Goal: Information Seeking & Learning: Learn about a topic

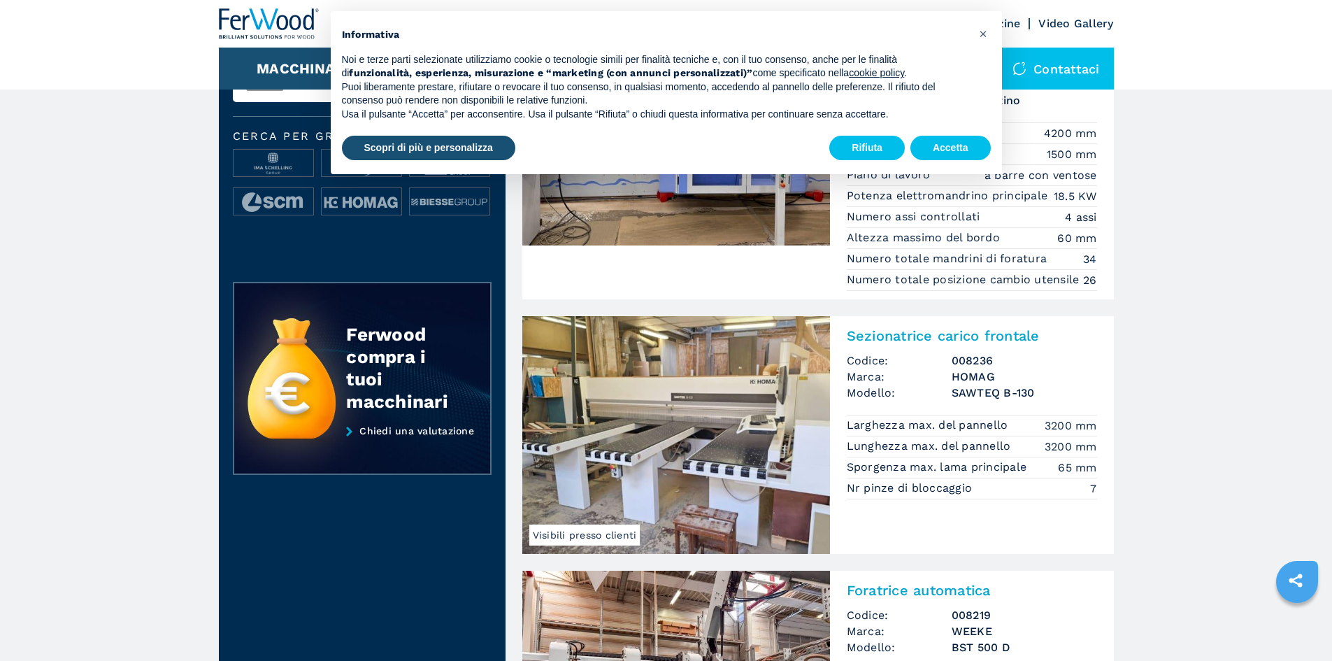
scroll to position [210, 0]
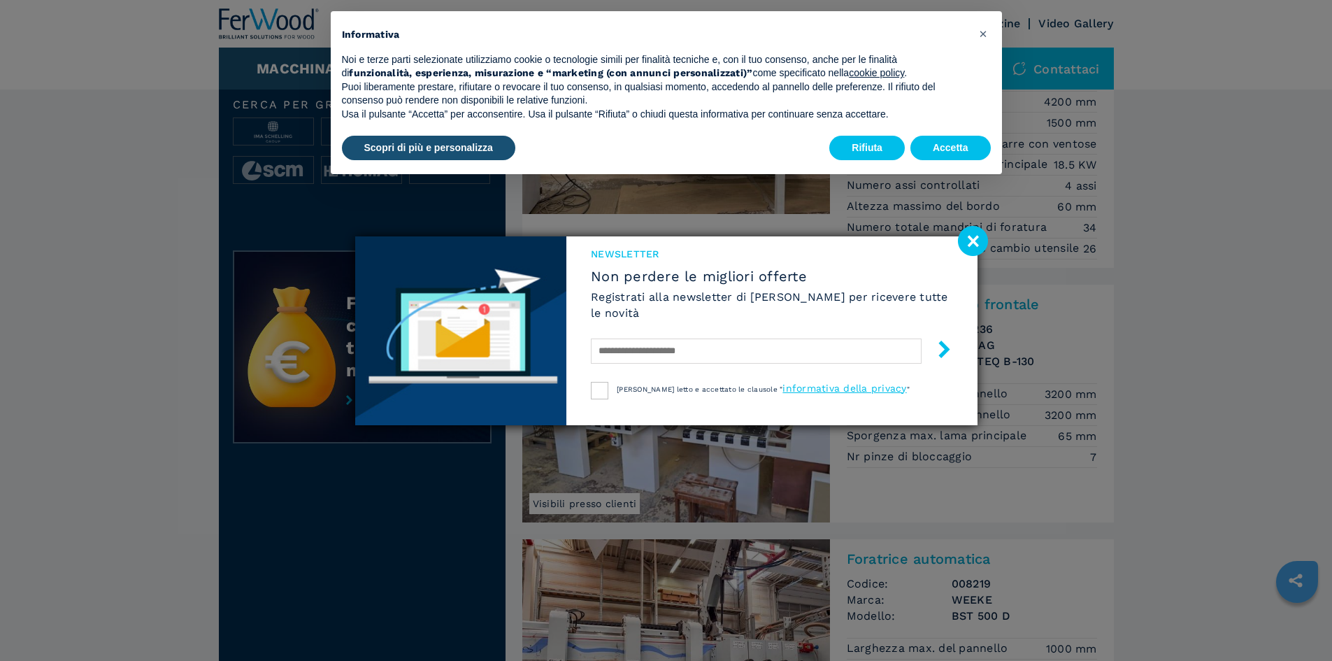
click at [971, 238] on image at bounding box center [973, 241] width 30 height 30
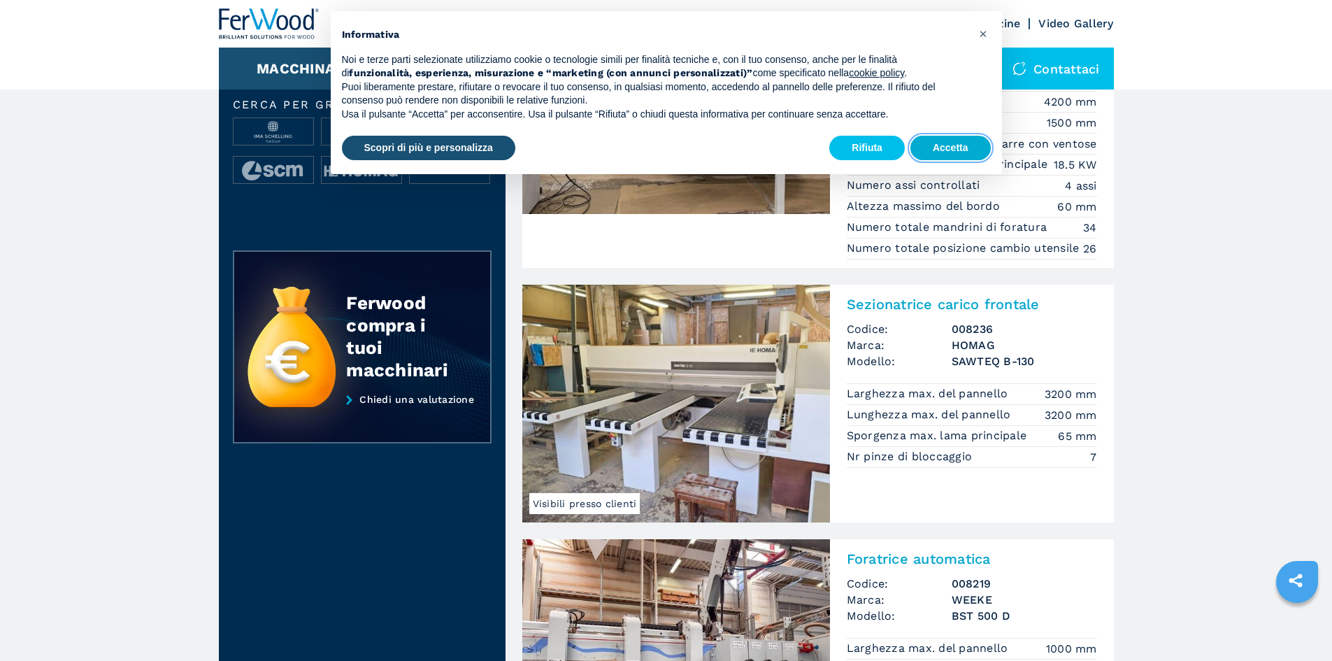
click at [968, 145] on button "Accetta" at bounding box center [950, 148] width 80 height 25
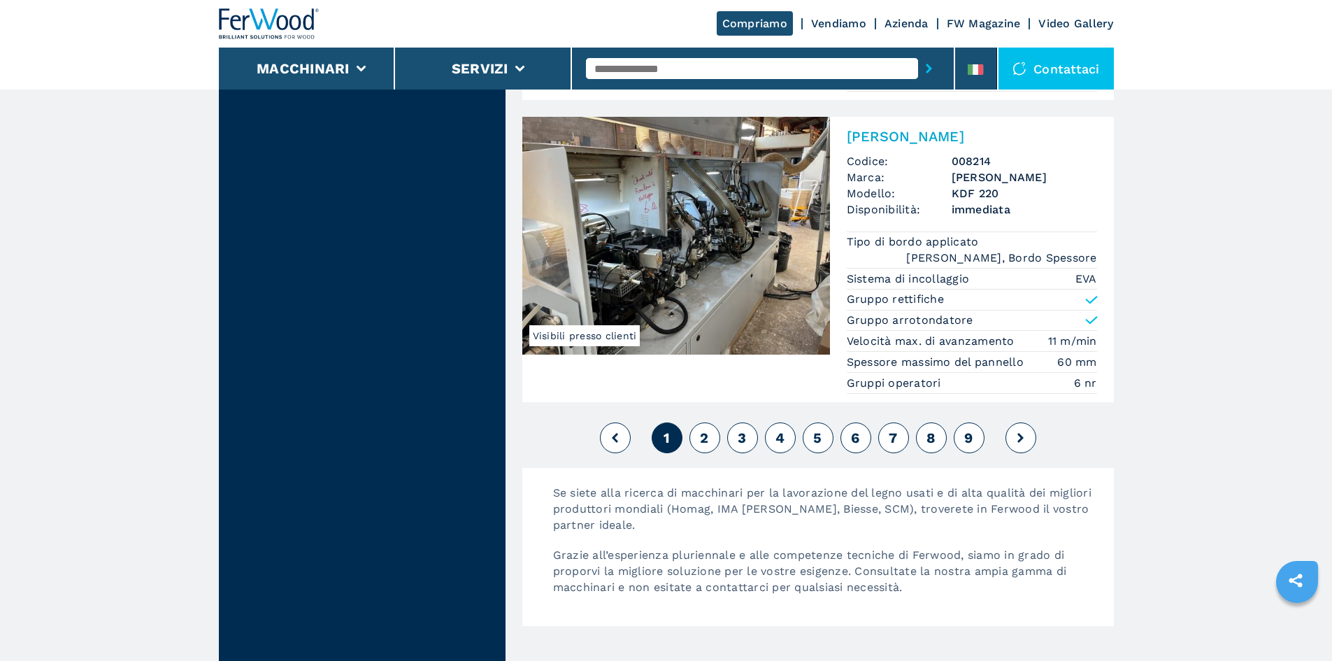
scroll to position [3286, 0]
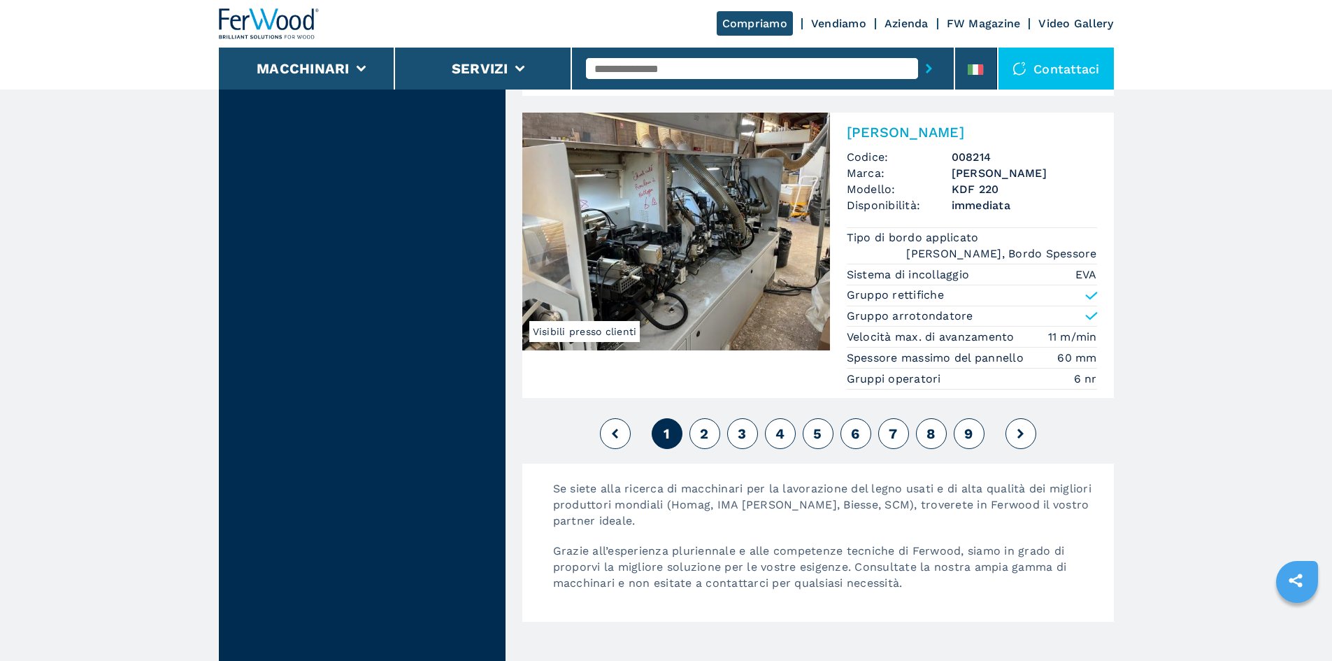
click at [708, 434] on span "2" at bounding box center [704, 433] width 8 height 17
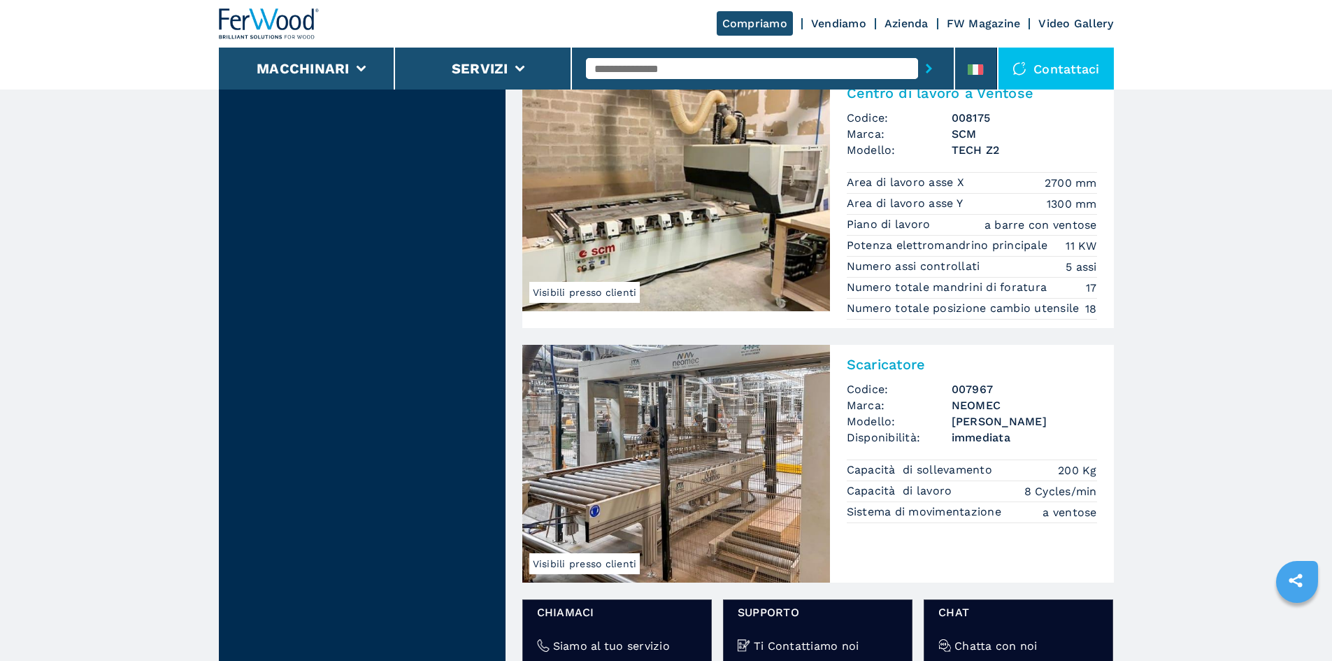
scroll to position [1958, 0]
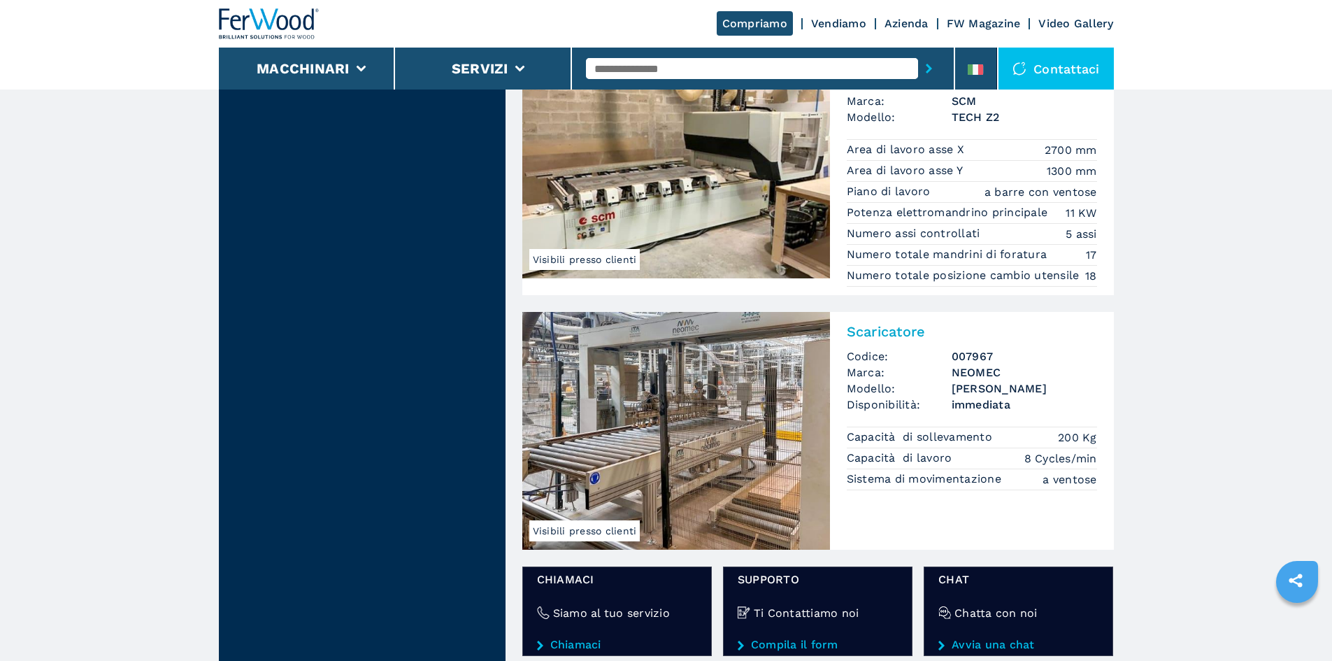
click at [675, 429] on img at bounding box center [676, 431] width 308 height 238
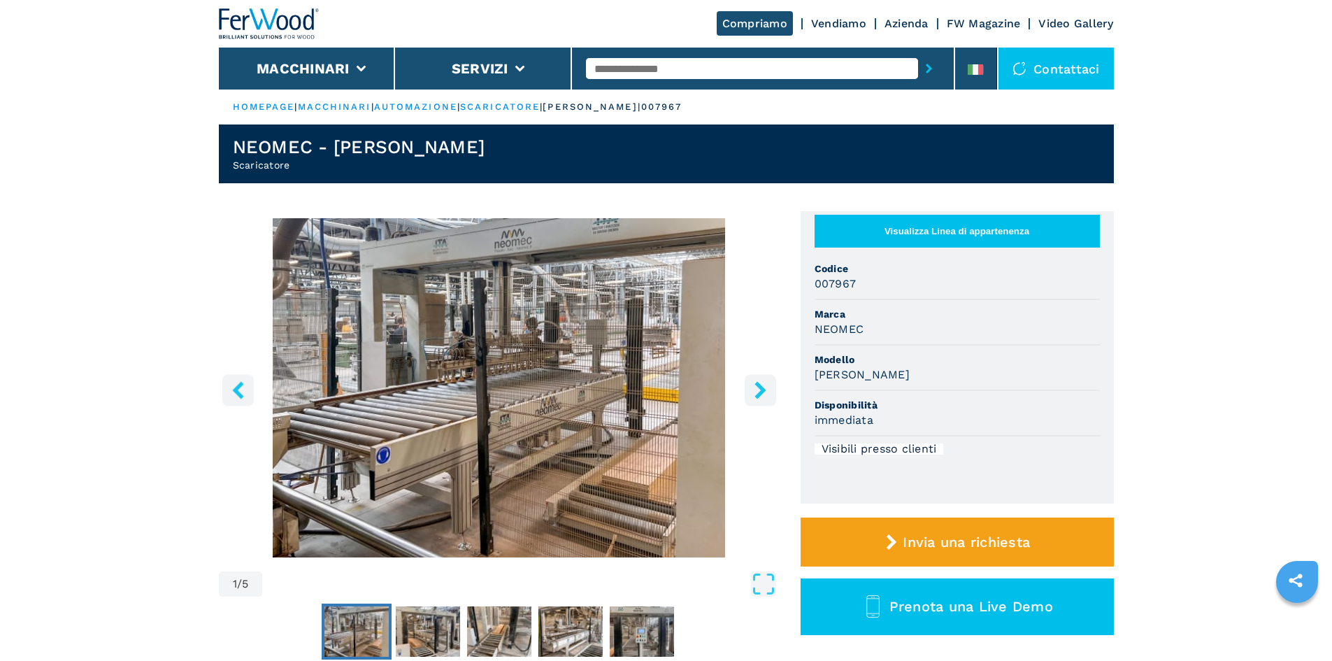
click at [761, 391] on icon "right-button" at bounding box center [759, 389] width 11 height 17
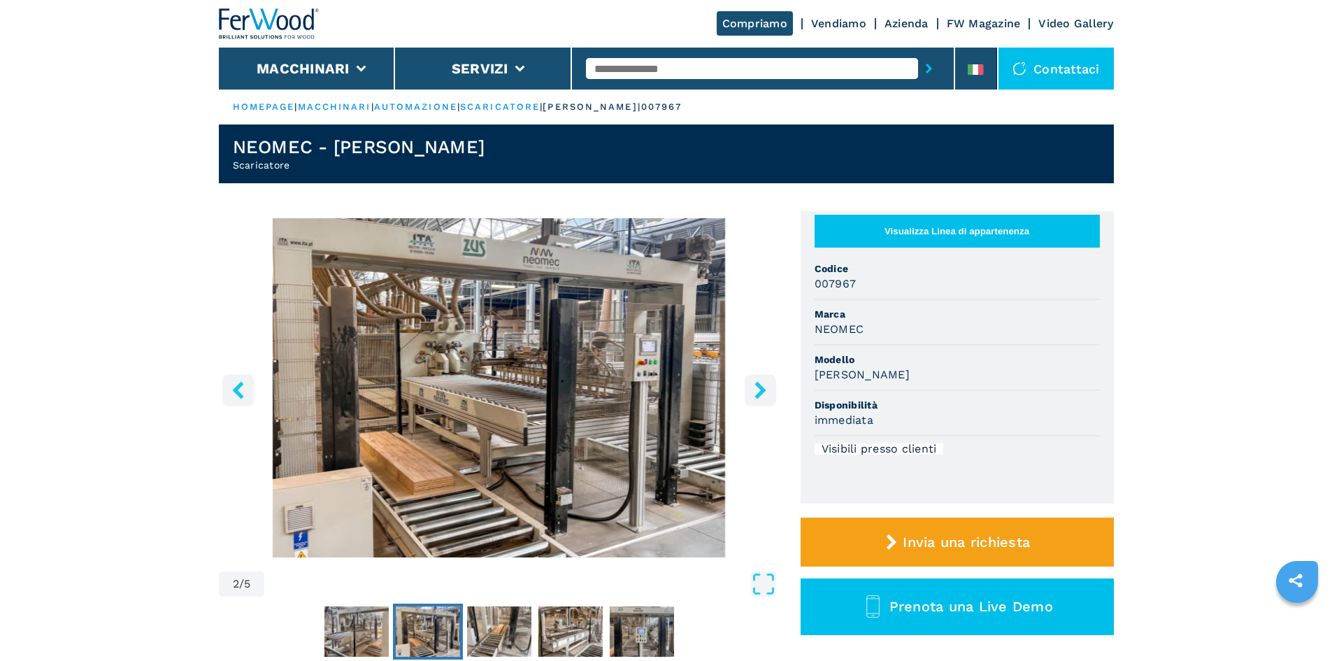
click at [771, 386] on button "right-button" at bounding box center [760, 389] width 31 height 31
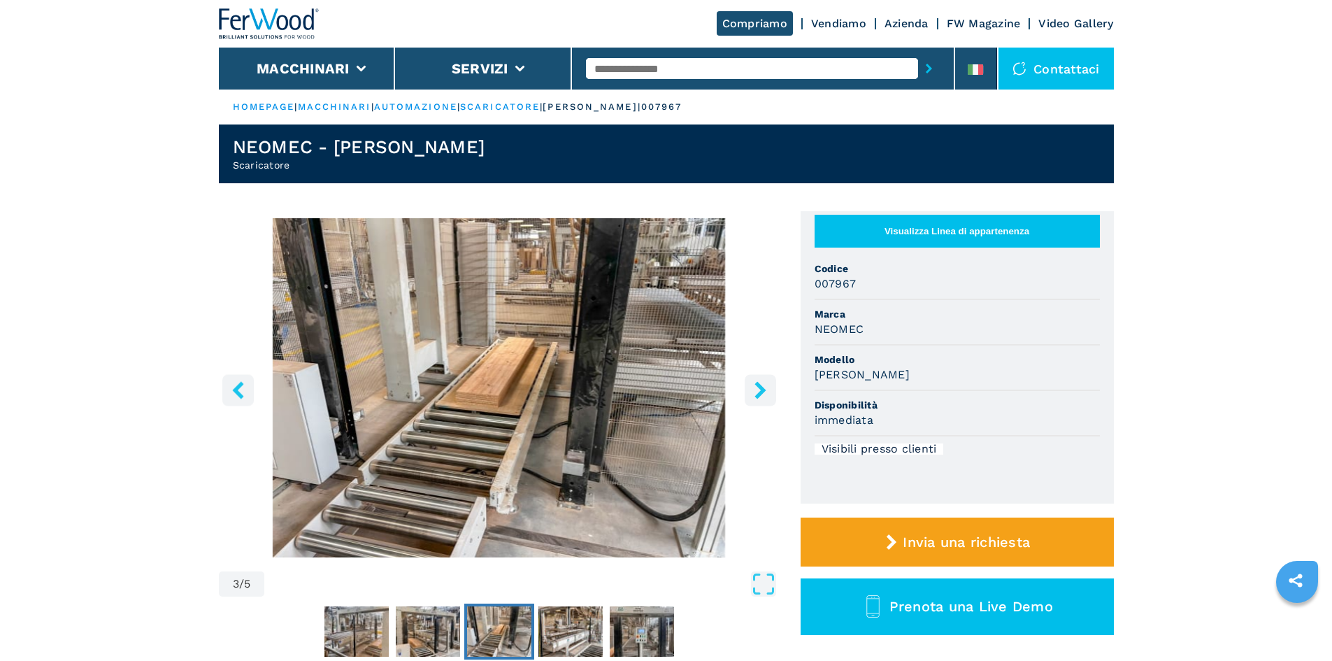
click at [231, 392] on icon "left-button" at bounding box center [237, 389] width 17 height 17
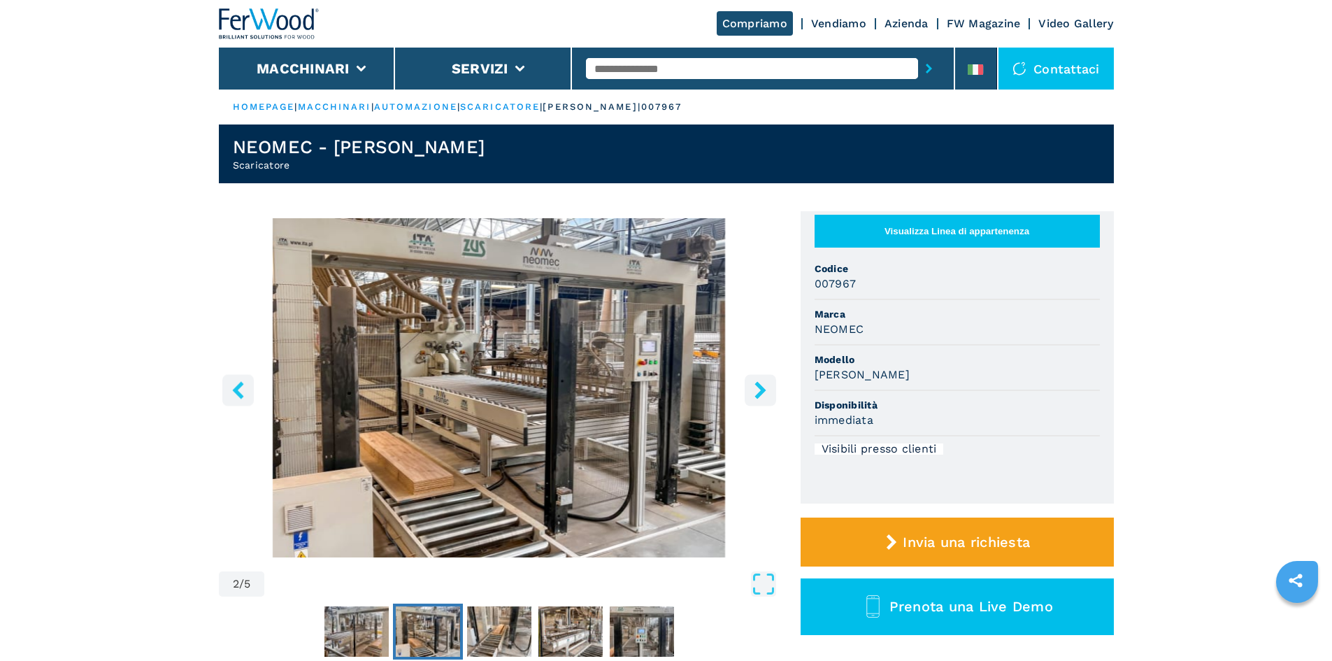
click at [761, 387] on icon "right-button" at bounding box center [759, 389] width 11 height 17
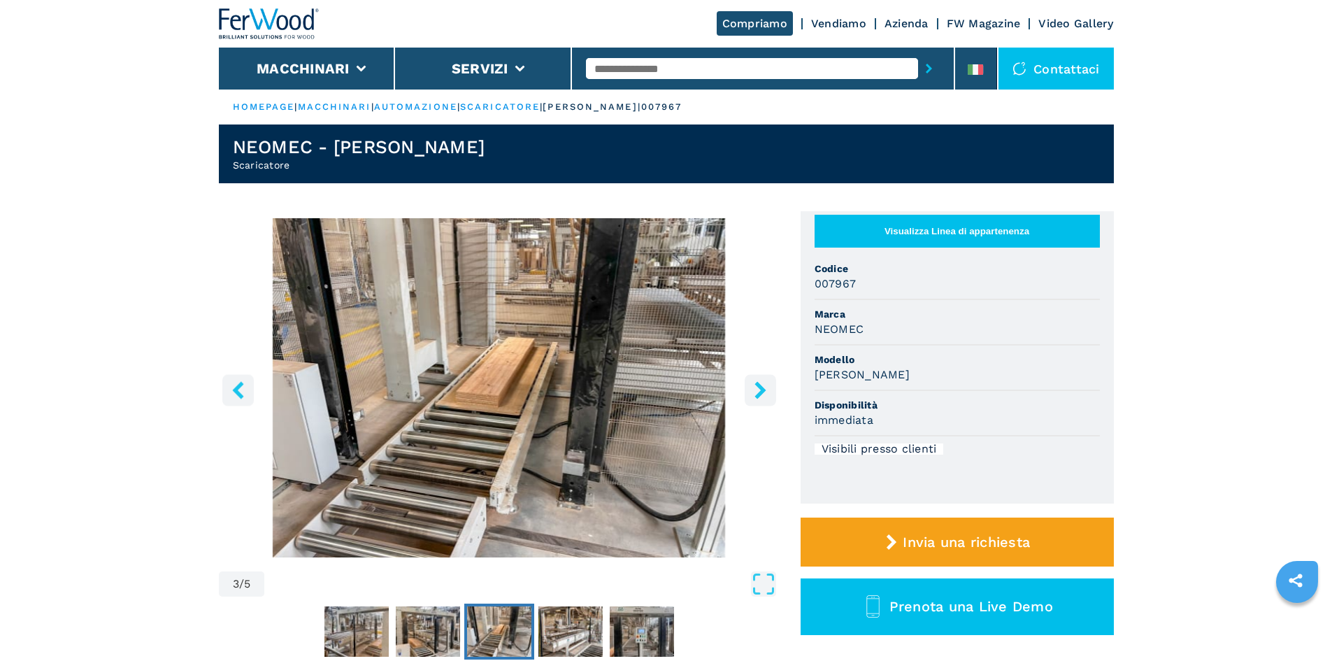
click at [761, 387] on icon "right-button" at bounding box center [759, 389] width 11 height 17
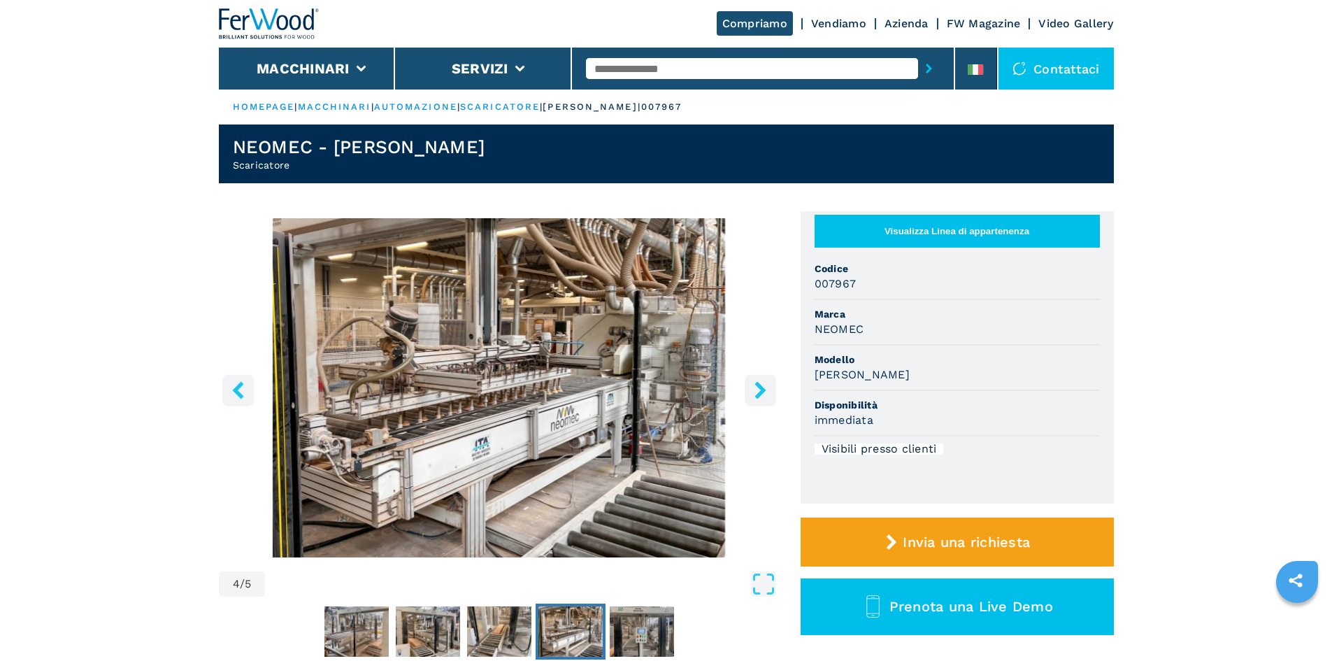
click at [765, 390] on icon "right-button" at bounding box center [759, 389] width 11 height 17
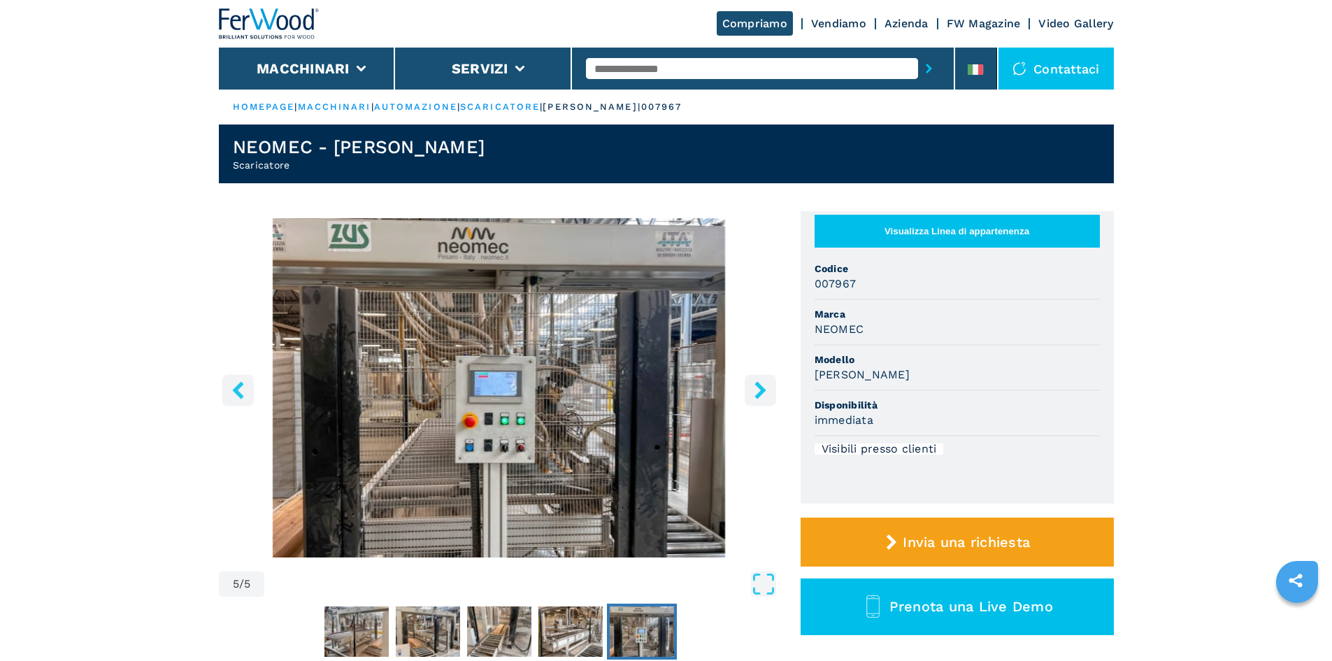
click at [771, 392] on button "right-button" at bounding box center [760, 389] width 31 height 31
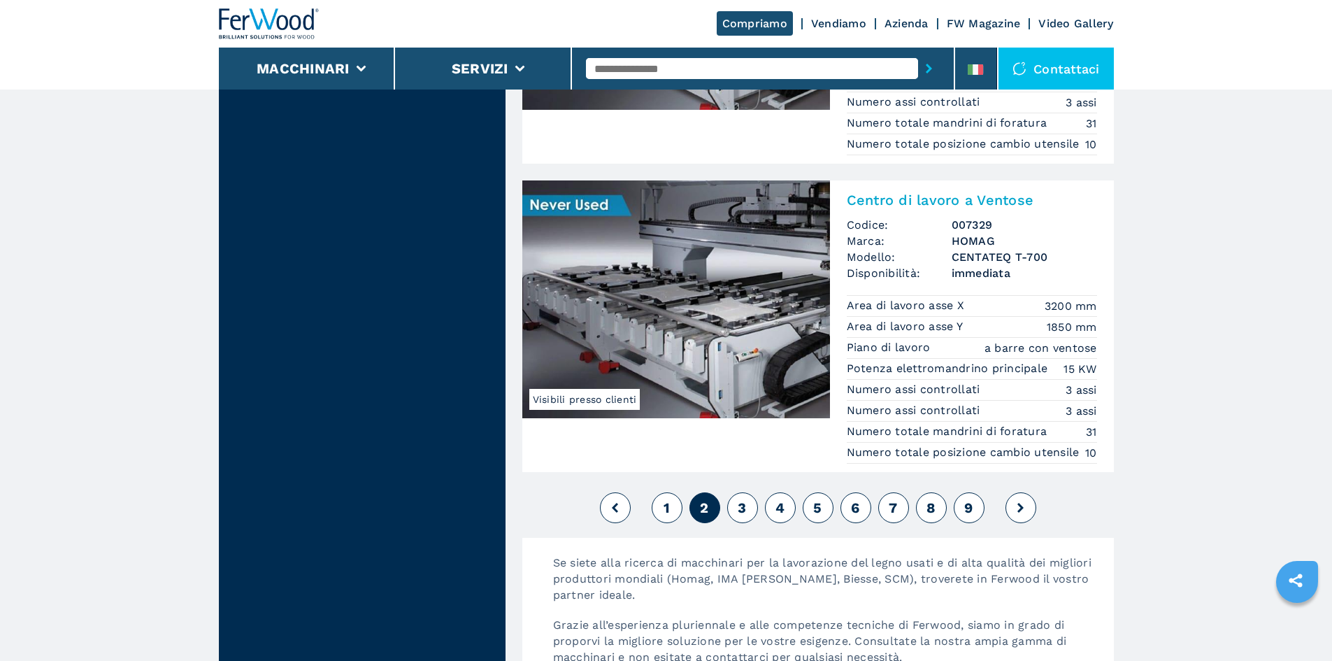
scroll to position [3356, 0]
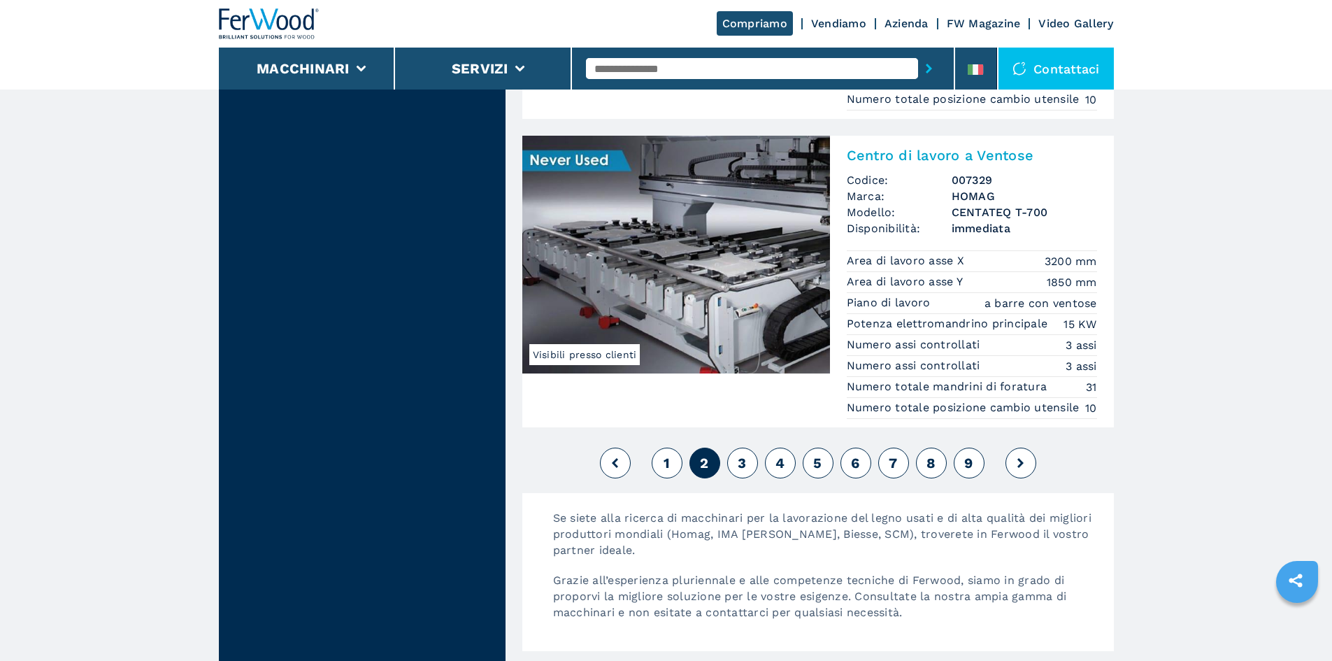
click at [749, 447] on button "3" at bounding box center [742, 462] width 31 height 31
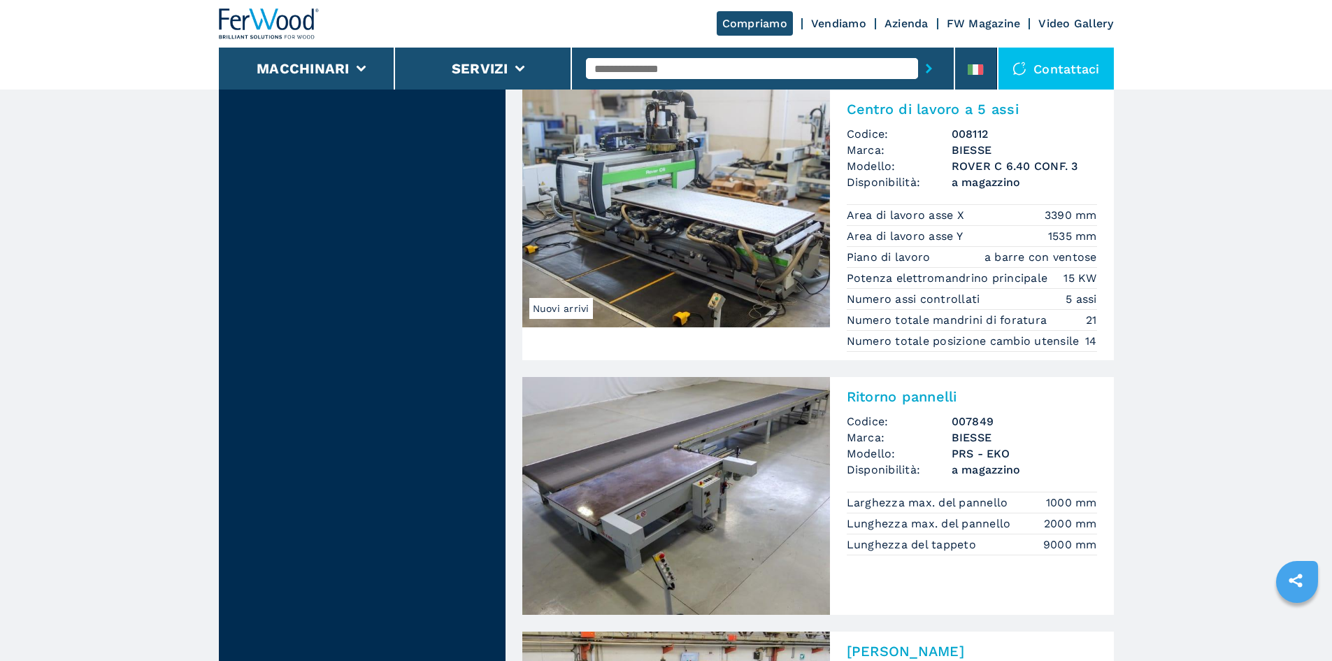
scroll to position [1608, 0]
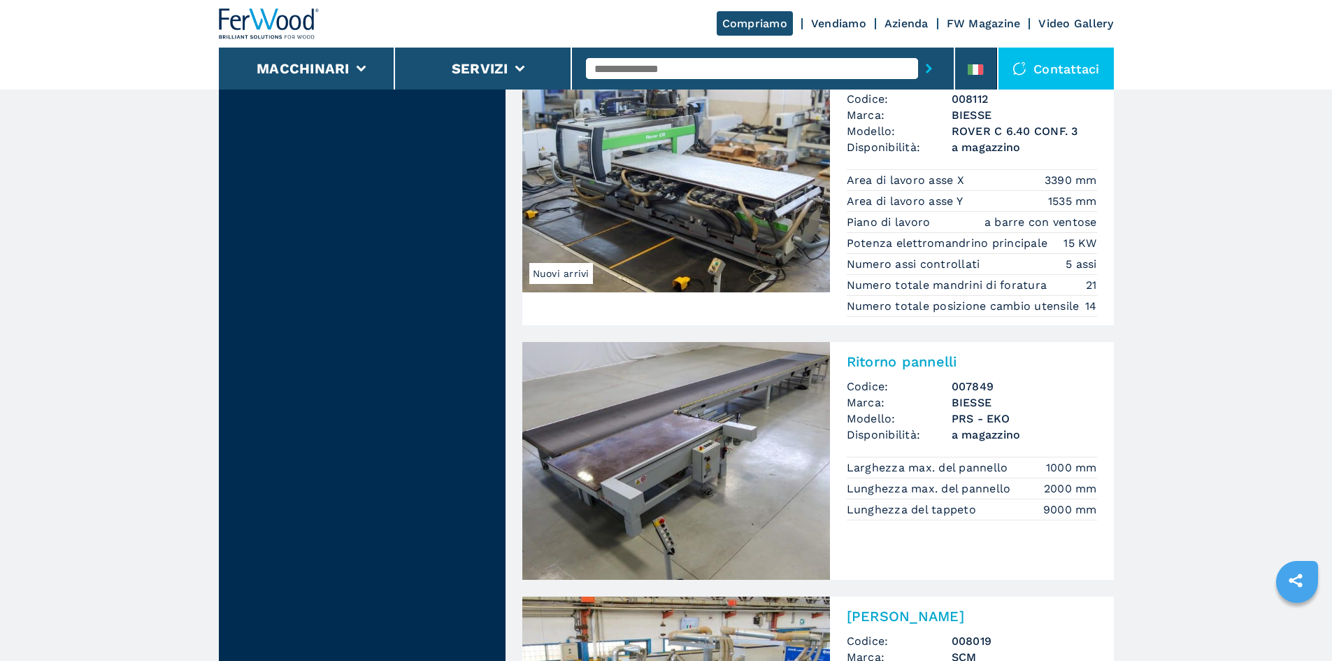
click at [686, 443] on img at bounding box center [676, 461] width 308 height 238
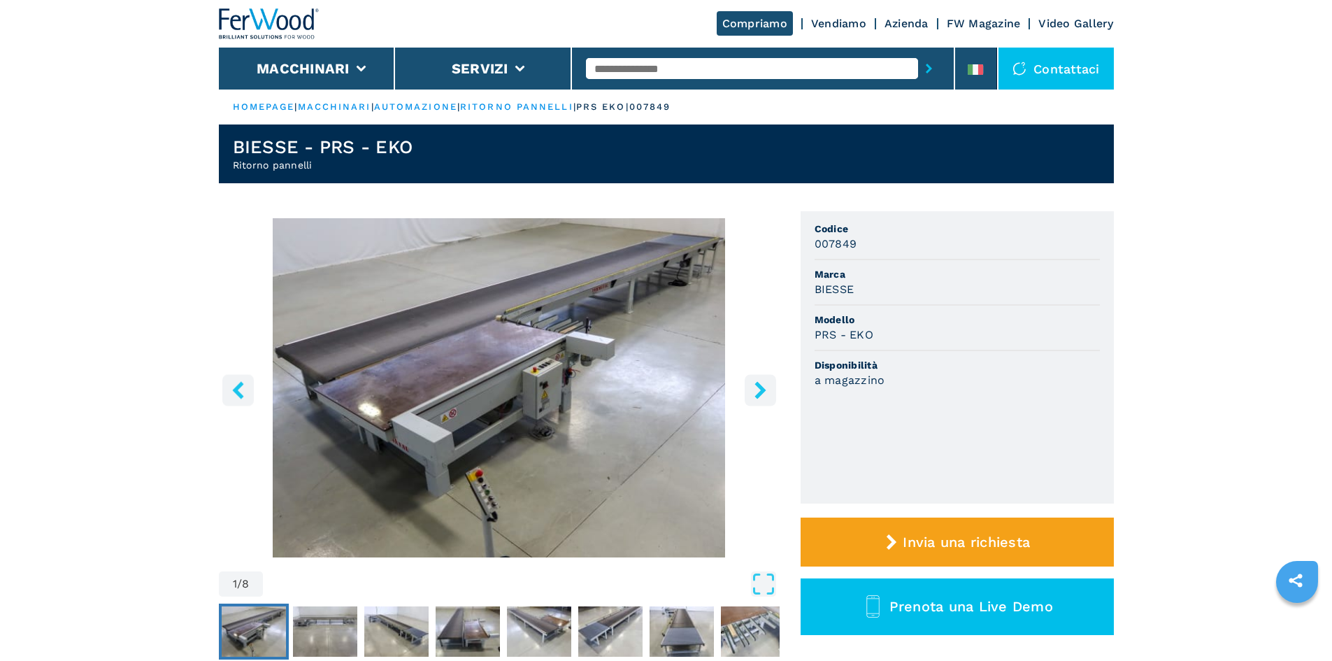
click at [765, 386] on icon "right-button" at bounding box center [760, 389] width 17 height 17
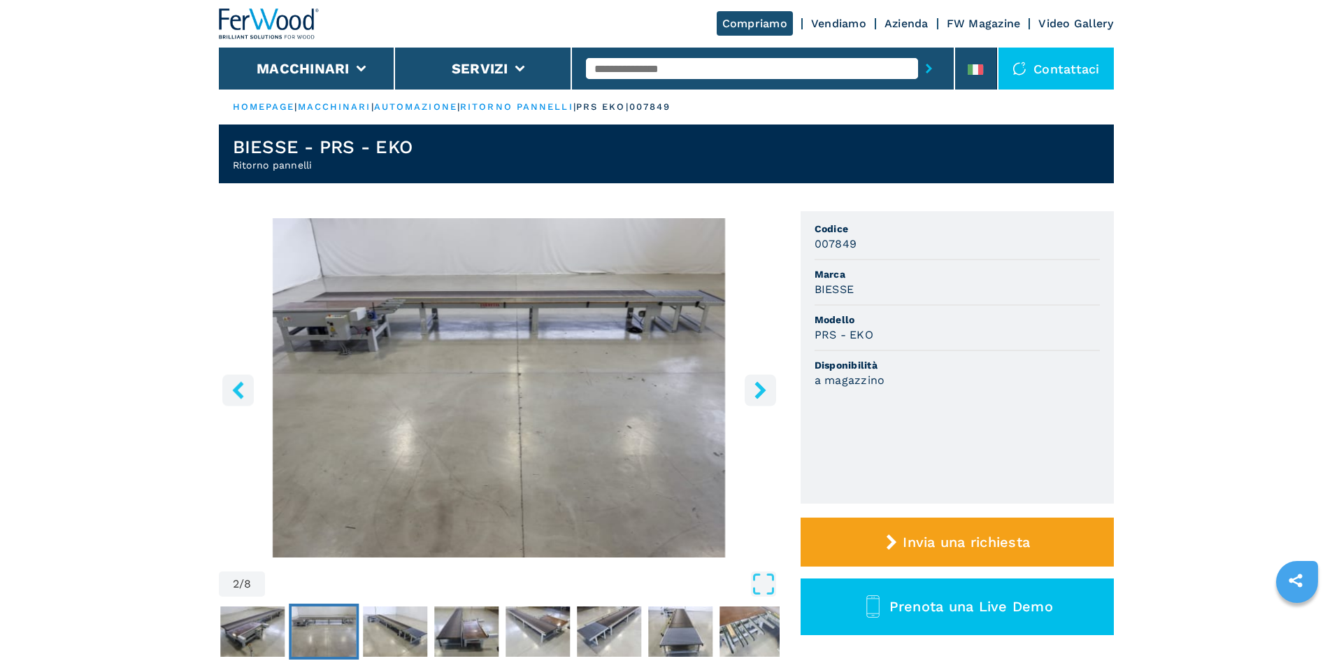
click at [515, 308] on img "Go to Slide 2" at bounding box center [499, 387] width 561 height 339
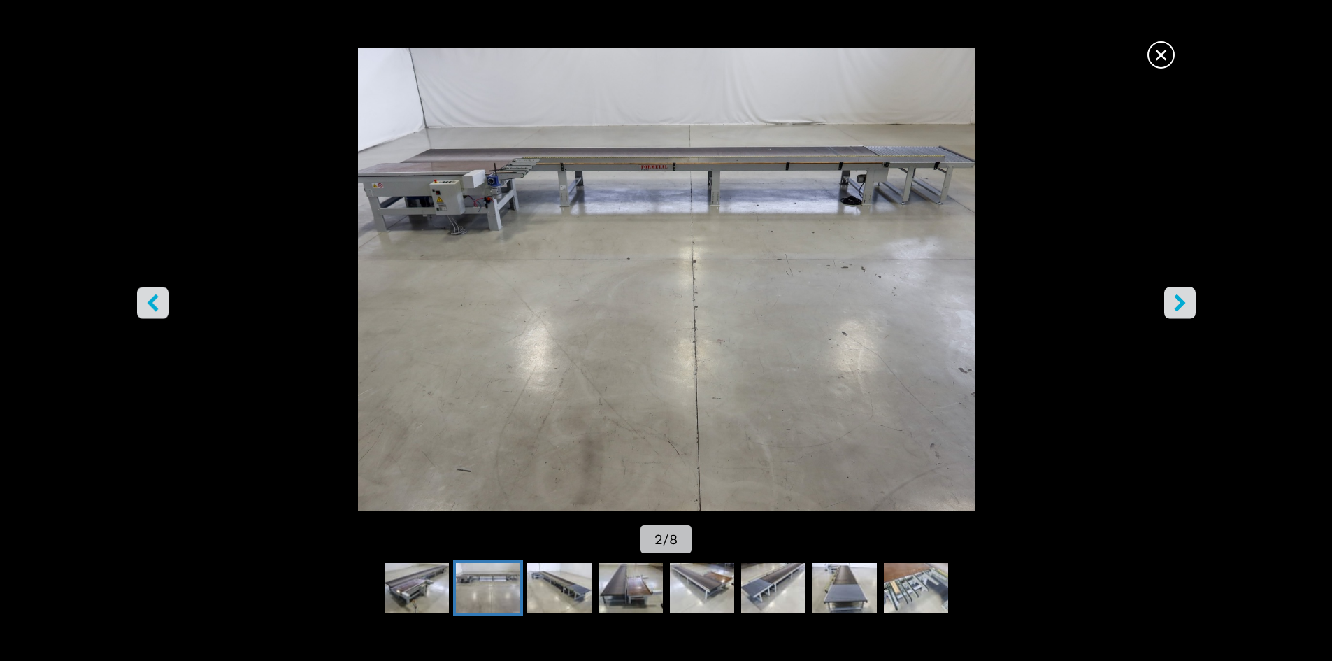
click at [1174, 305] on icon "right-button" at bounding box center [1179, 302] width 17 height 17
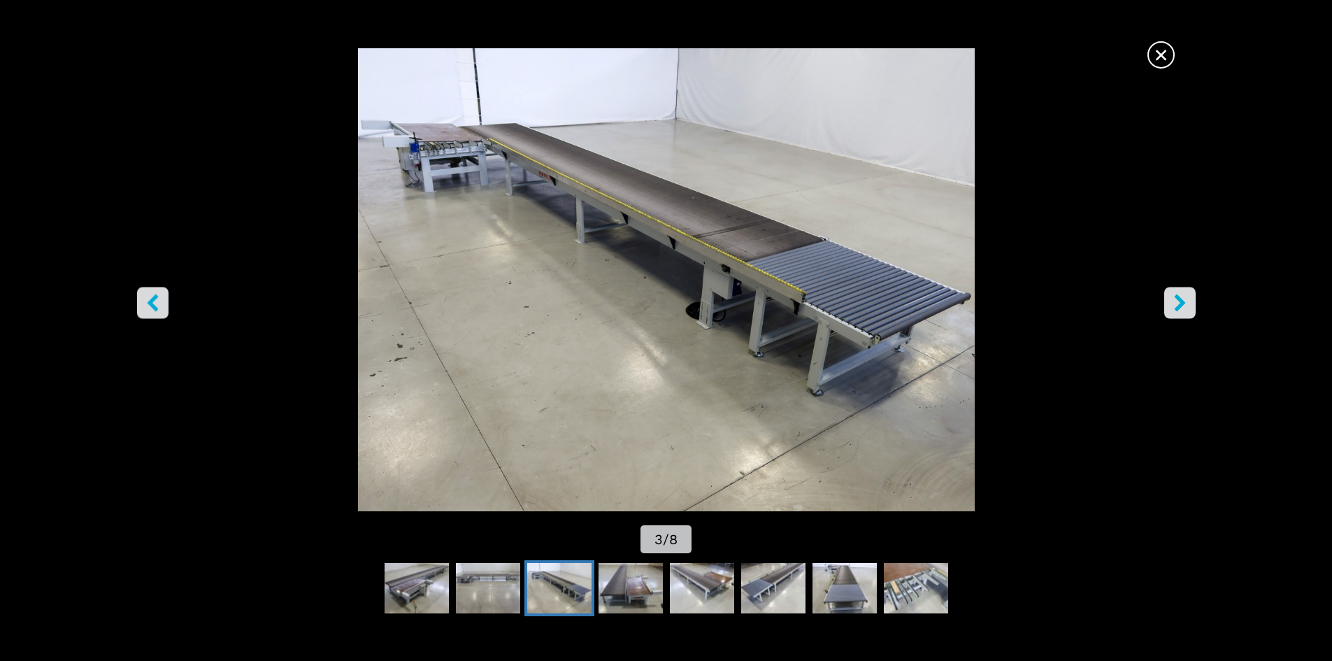
click at [1174, 306] on icon "right-button" at bounding box center [1179, 302] width 17 height 17
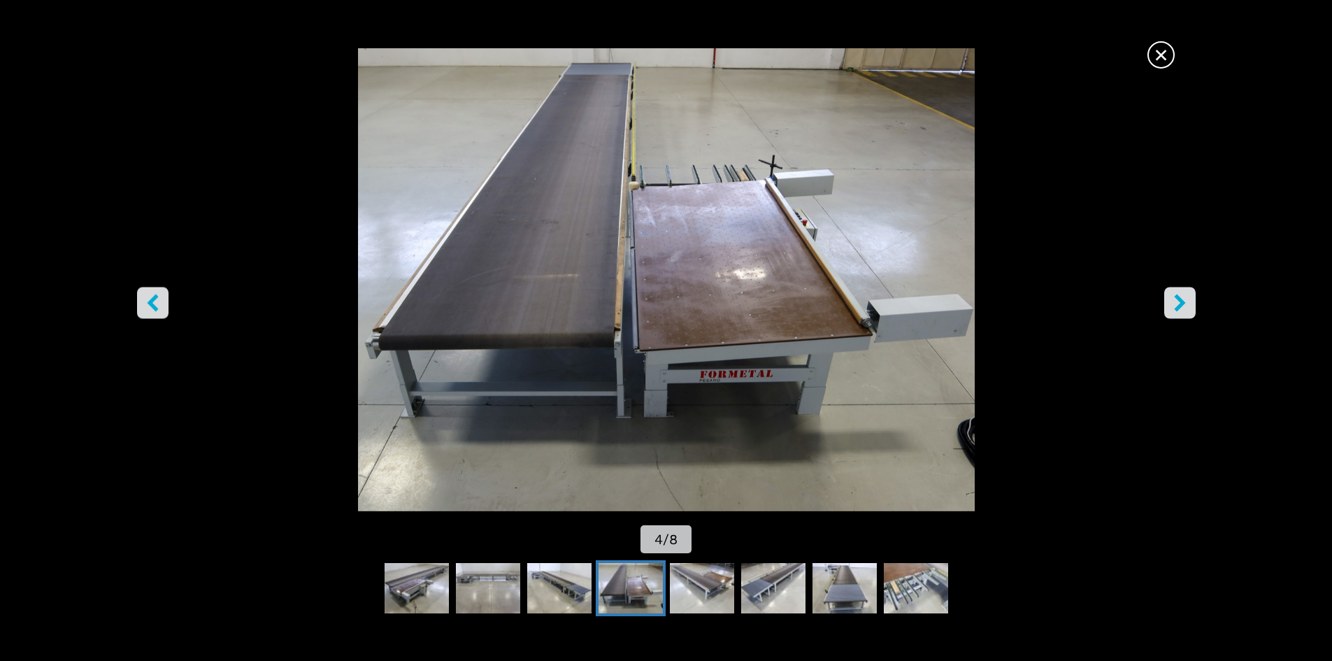
click at [1175, 307] on icon "right-button" at bounding box center [1179, 302] width 17 height 17
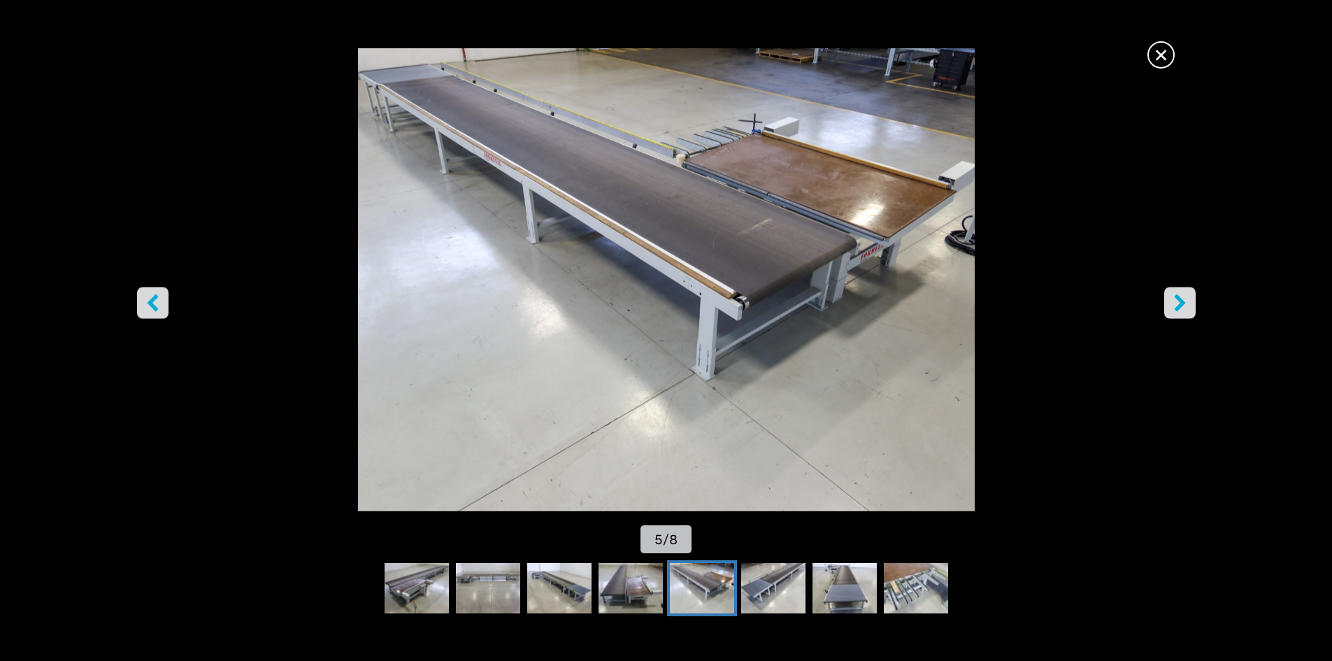
click at [1175, 307] on icon "right-button" at bounding box center [1179, 302] width 17 height 17
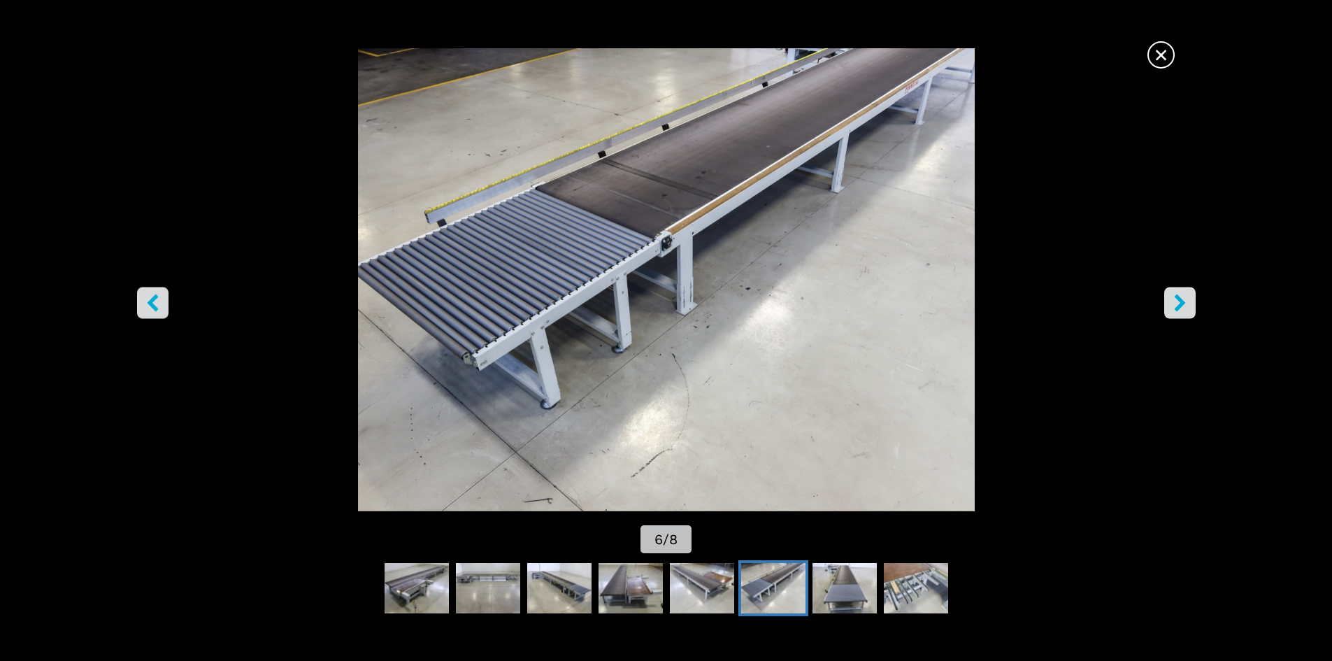
click at [1176, 307] on icon "right-button" at bounding box center [1179, 302] width 11 height 17
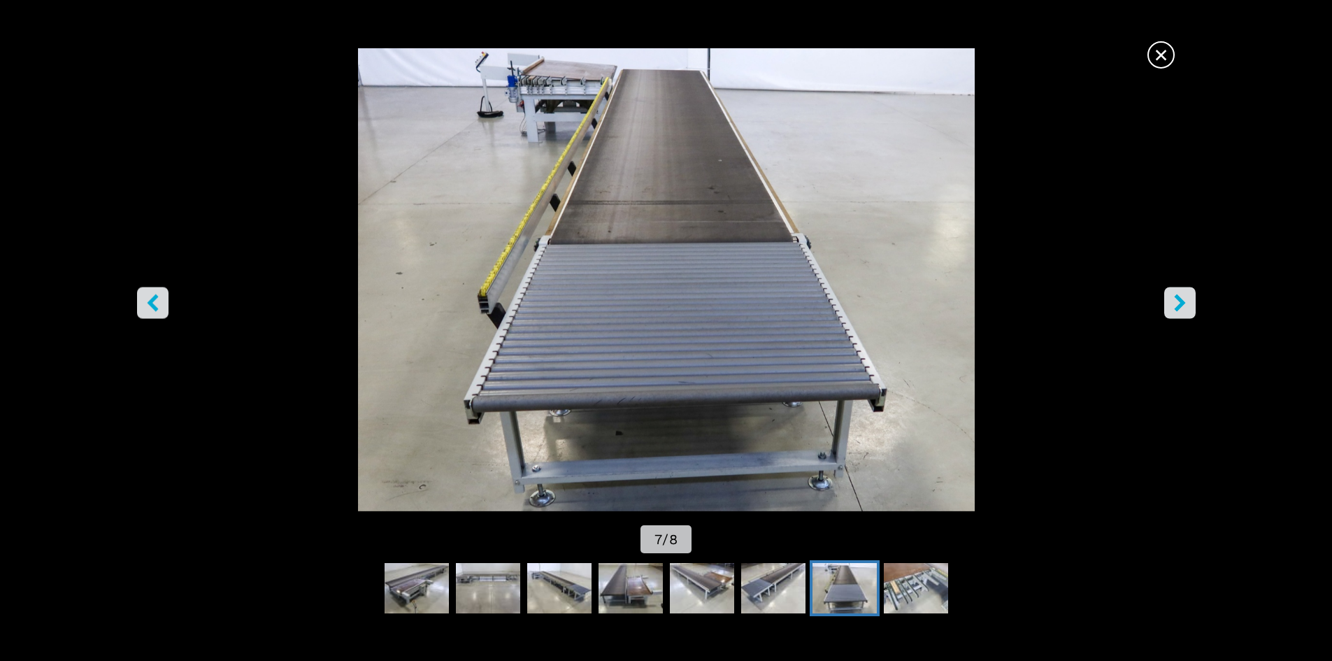
click at [1176, 307] on icon "right-button" at bounding box center [1179, 302] width 11 height 17
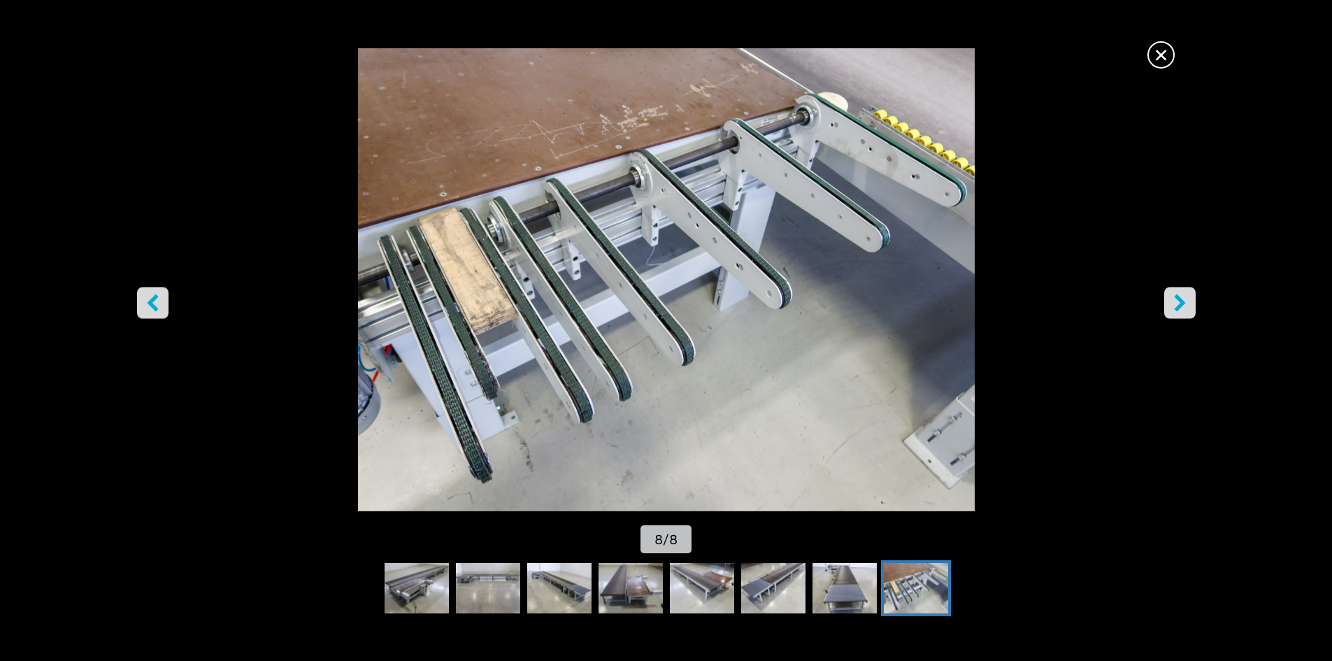
click at [1166, 55] on span "×" at bounding box center [1161, 52] width 24 height 24
